Goal: Information Seeking & Learning: Find specific fact

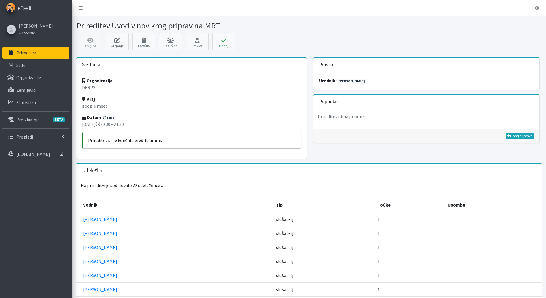
click at [23, 52] on p "Prireditve" at bounding box center [25, 53] width 19 height 6
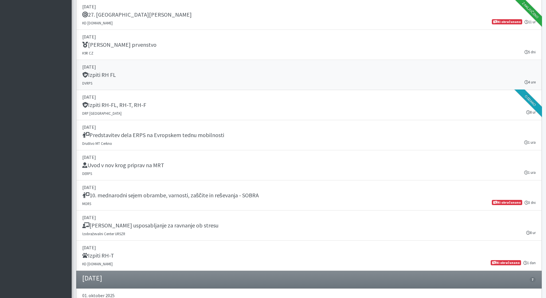
scroll to position [859, 0]
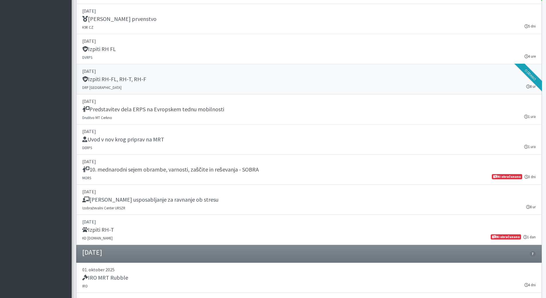
click at [101, 76] on h5 "Izpiti RH-FL, RH-T, RH-F" at bounding box center [114, 79] width 64 height 7
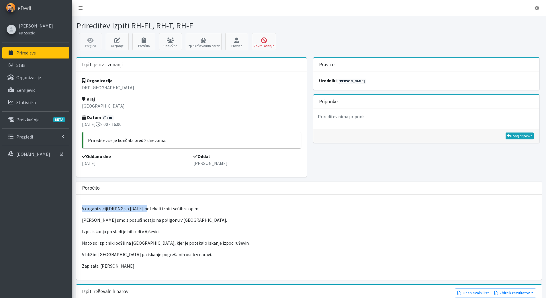
drag, startPoint x: 81, startPoint y: 209, endPoint x: 142, endPoint y: 210, distance: 61.0
click at [142, 210] on div "V organizaciji DRPNG so [DATE] potekali izpiti večih stopenj. Začeli smo s posl…" at bounding box center [308, 237] width 465 height 85
copy p "V organizaciji DRPNG so [DATE]"
